Goal: Task Accomplishment & Management: Use online tool/utility

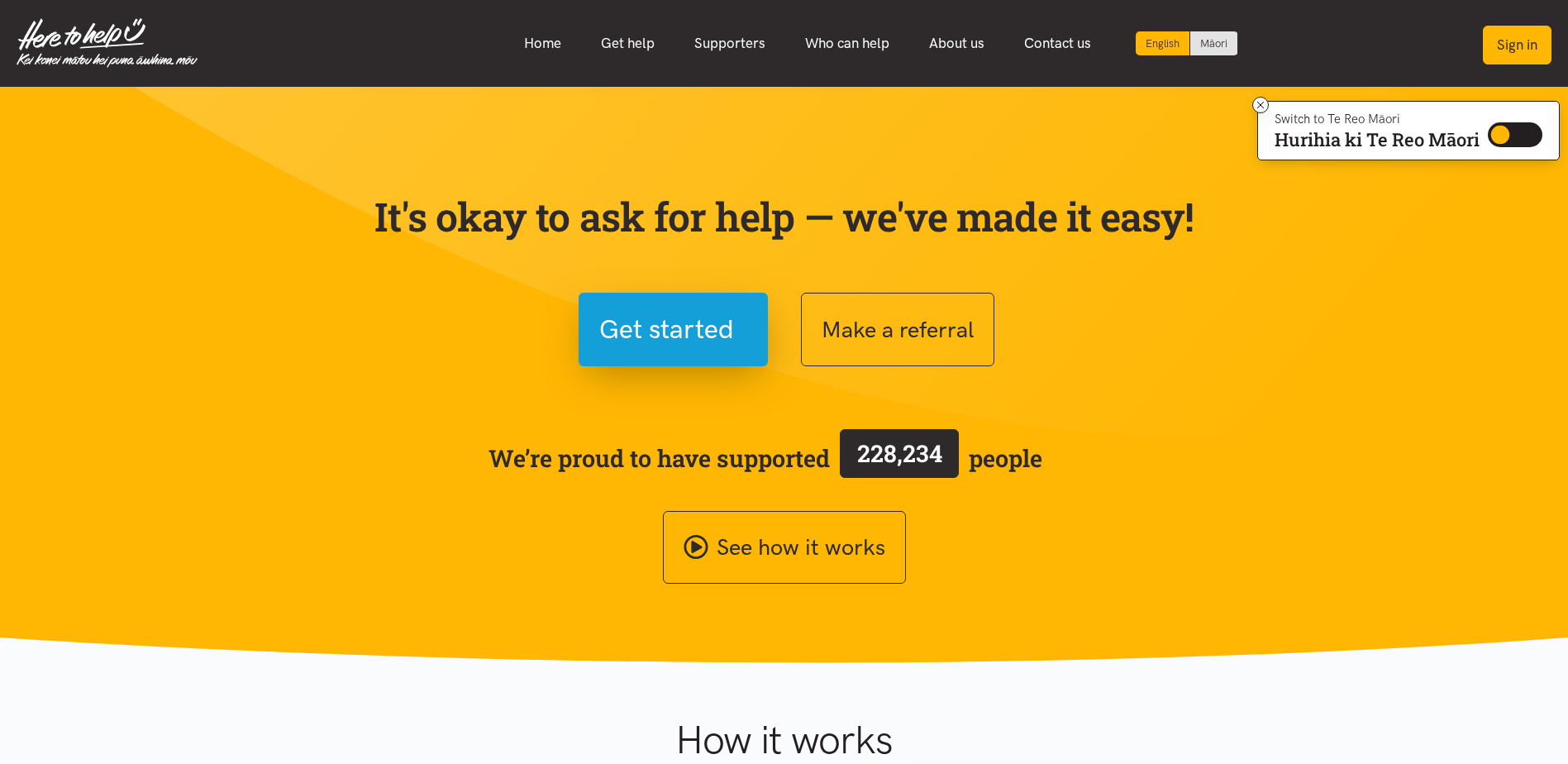
click at [1512, 40] on button "Sign in" at bounding box center [1516, 45] width 68 height 39
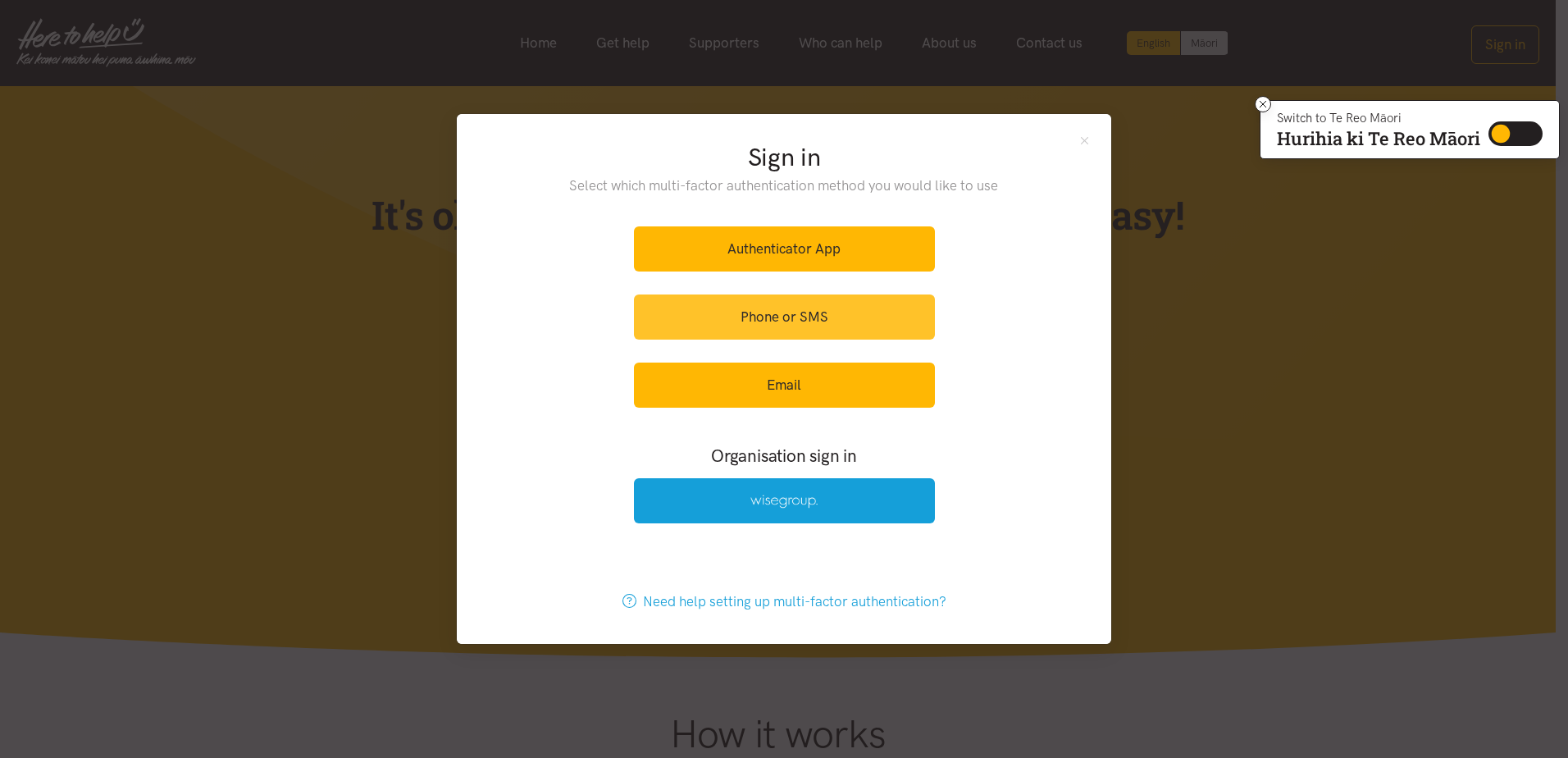
click at [773, 315] on link "Phone or SMS" at bounding box center [784, 317] width 301 height 45
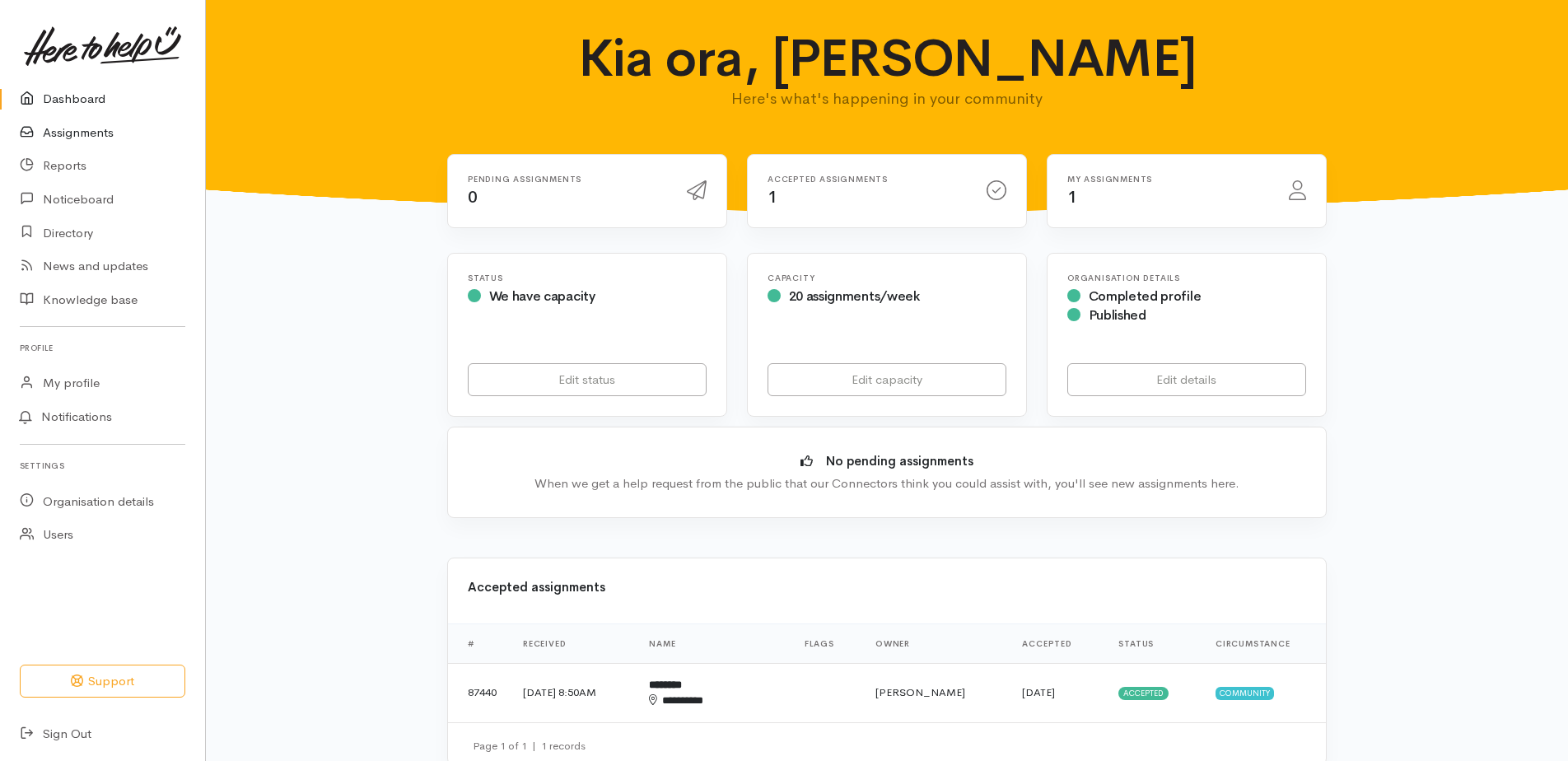
click at [55, 134] on link "Assignments" at bounding box center [102, 133] width 205 height 34
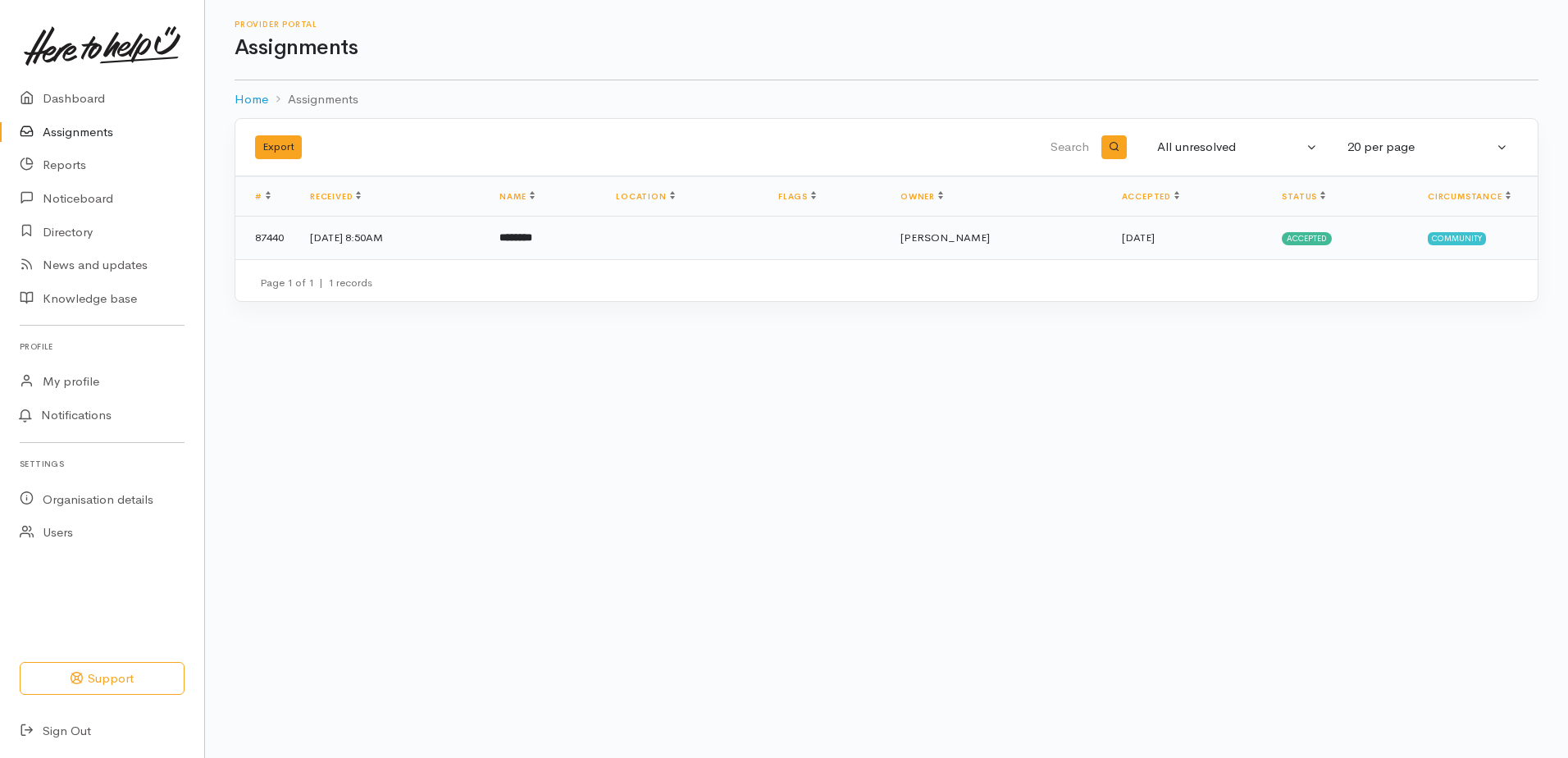
click at [1310, 238] on span "Accepted" at bounding box center [1306, 238] width 50 height 13
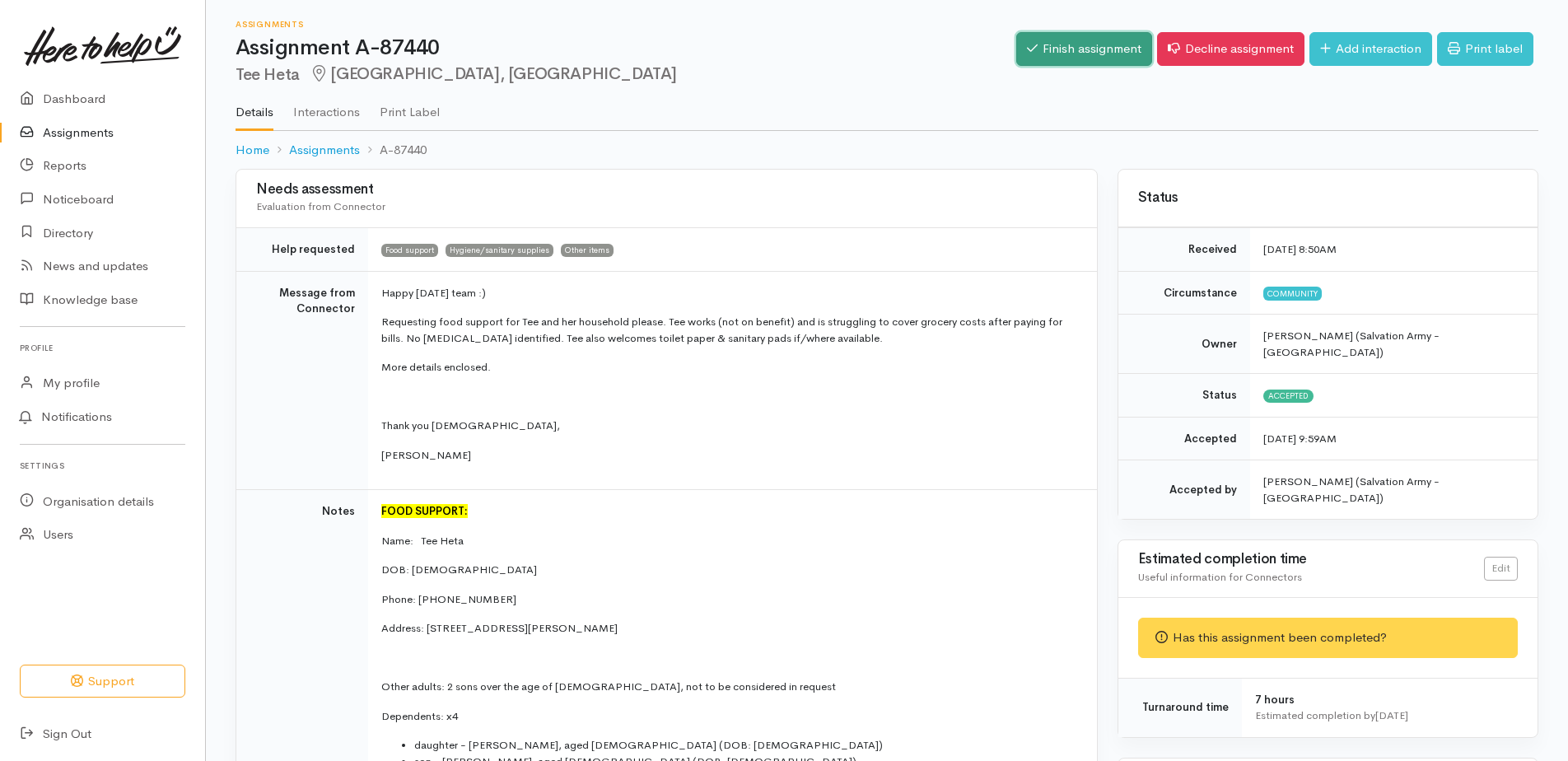
click at [1050, 40] on link "Finish assignment" at bounding box center [1083, 48] width 136 height 34
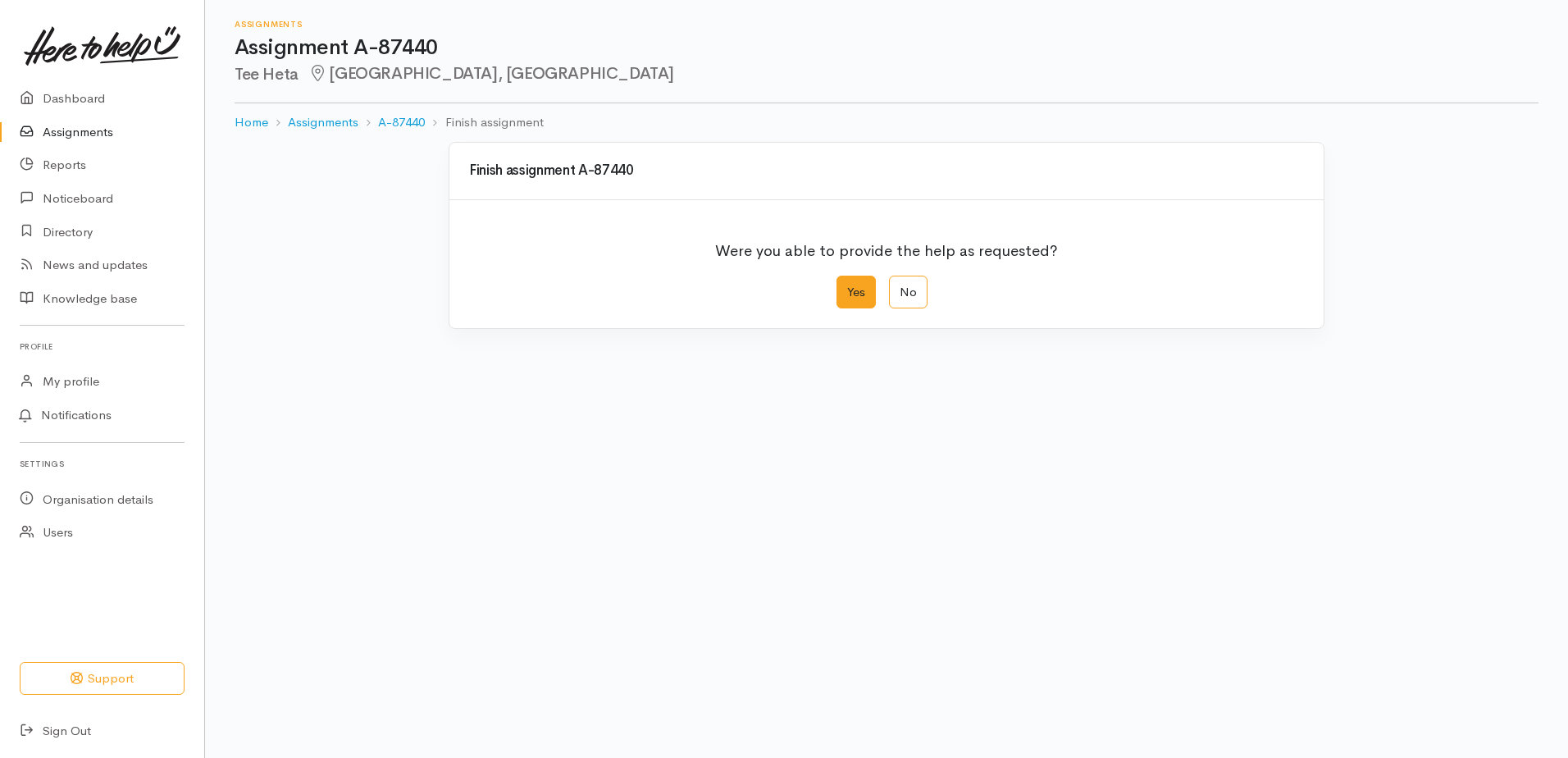
click at [854, 288] on label "Yes" at bounding box center [856, 292] width 39 height 34
click at [847, 286] on input "Yes" at bounding box center [842, 281] width 11 height 11
radio input "true"
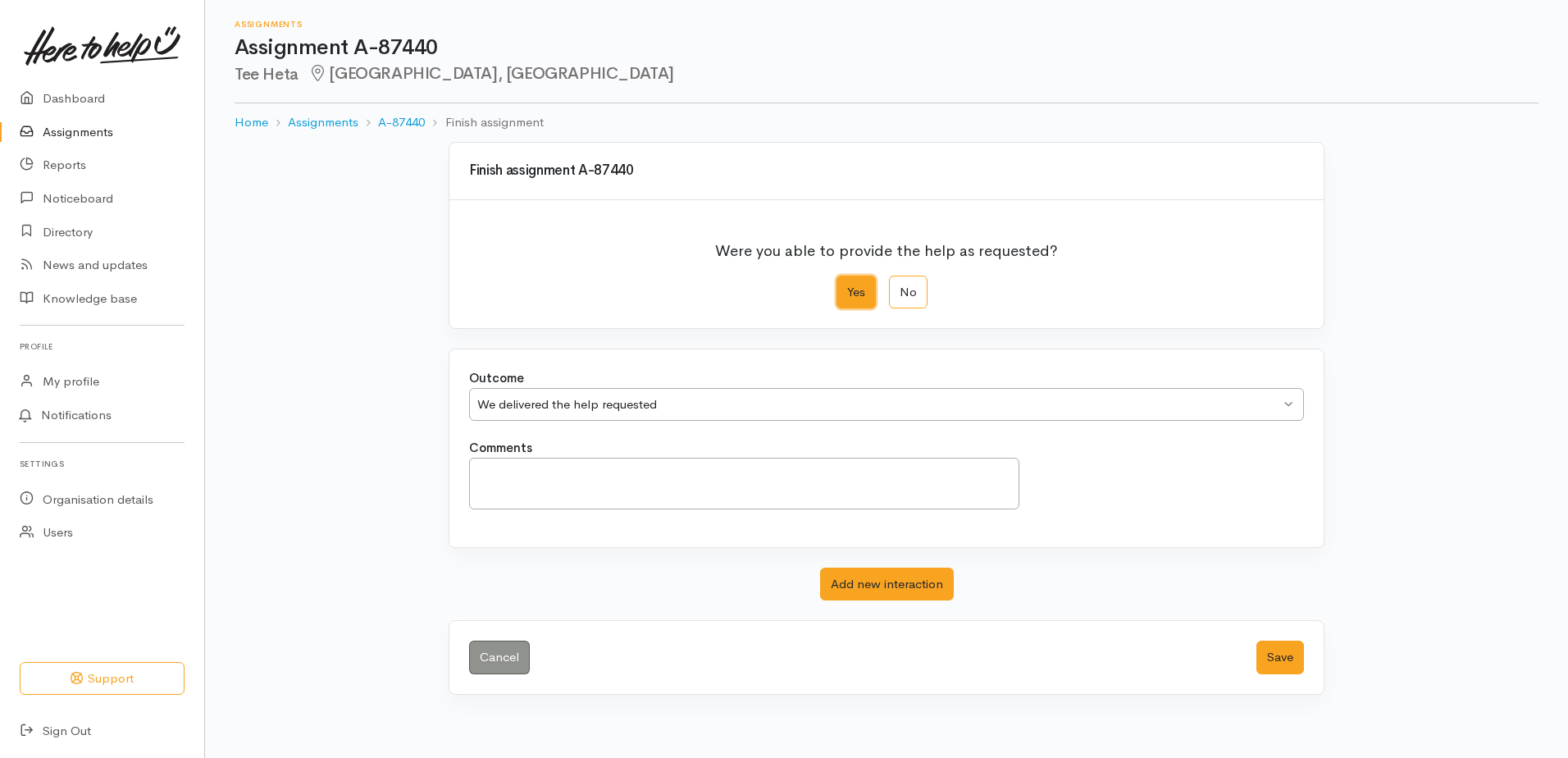
click at [1285, 398] on div "We delivered the help requested We delivered the help requested" at bounding box center [887, 404] width 835 height 34
click at [511, 440] on div "Outcome We delivered the help requested We delivered the help requested We deli…" at bounding box center [886, 448] width 874 height 197
click at [1286, 650] on button "Save" at bounding box center [1280, 657] width 48 height 34
